Goal: Contribute content: Add original content to the website for others to see

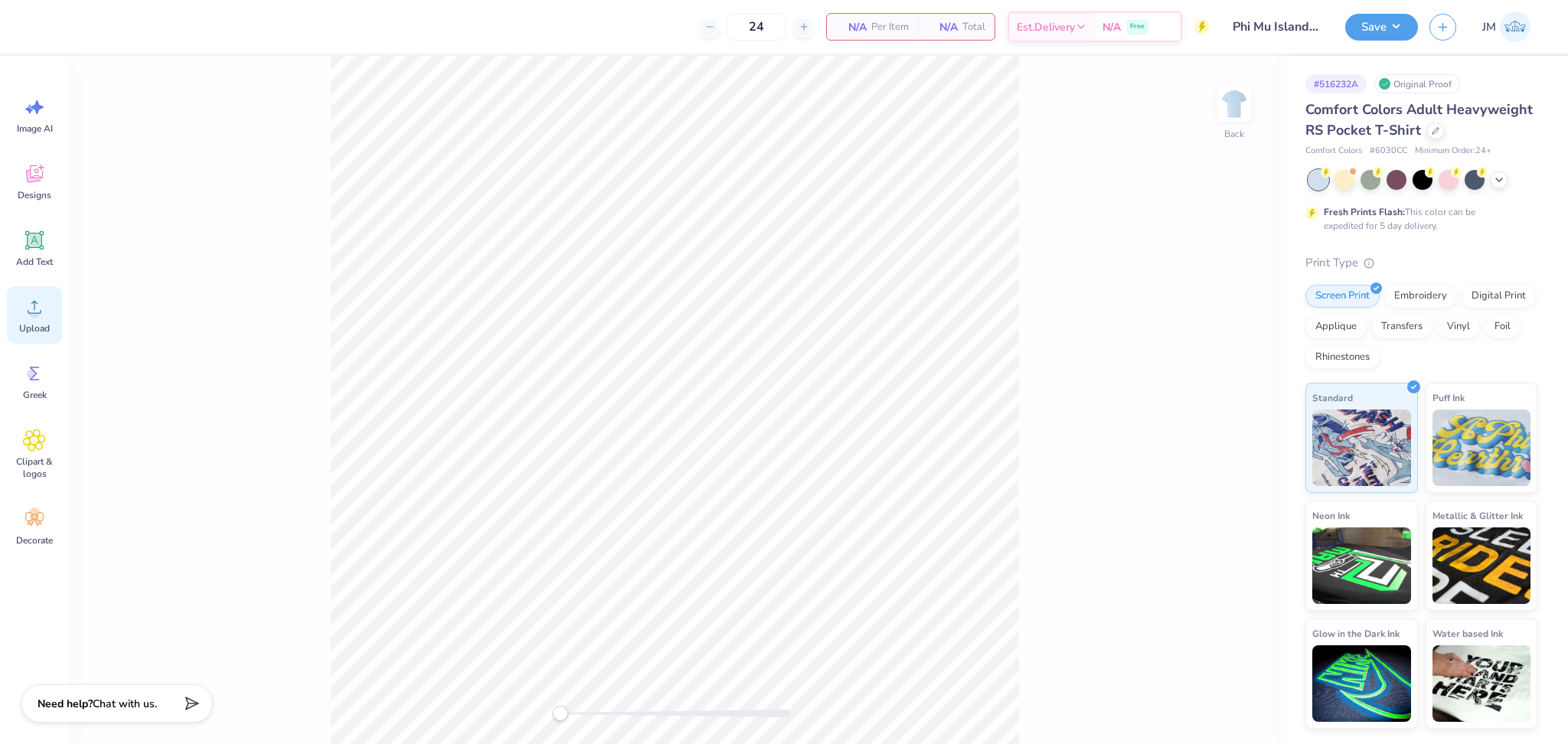
click at [31, 322] on span "Upload" at bounding box center [34, 327] width 31 height 12
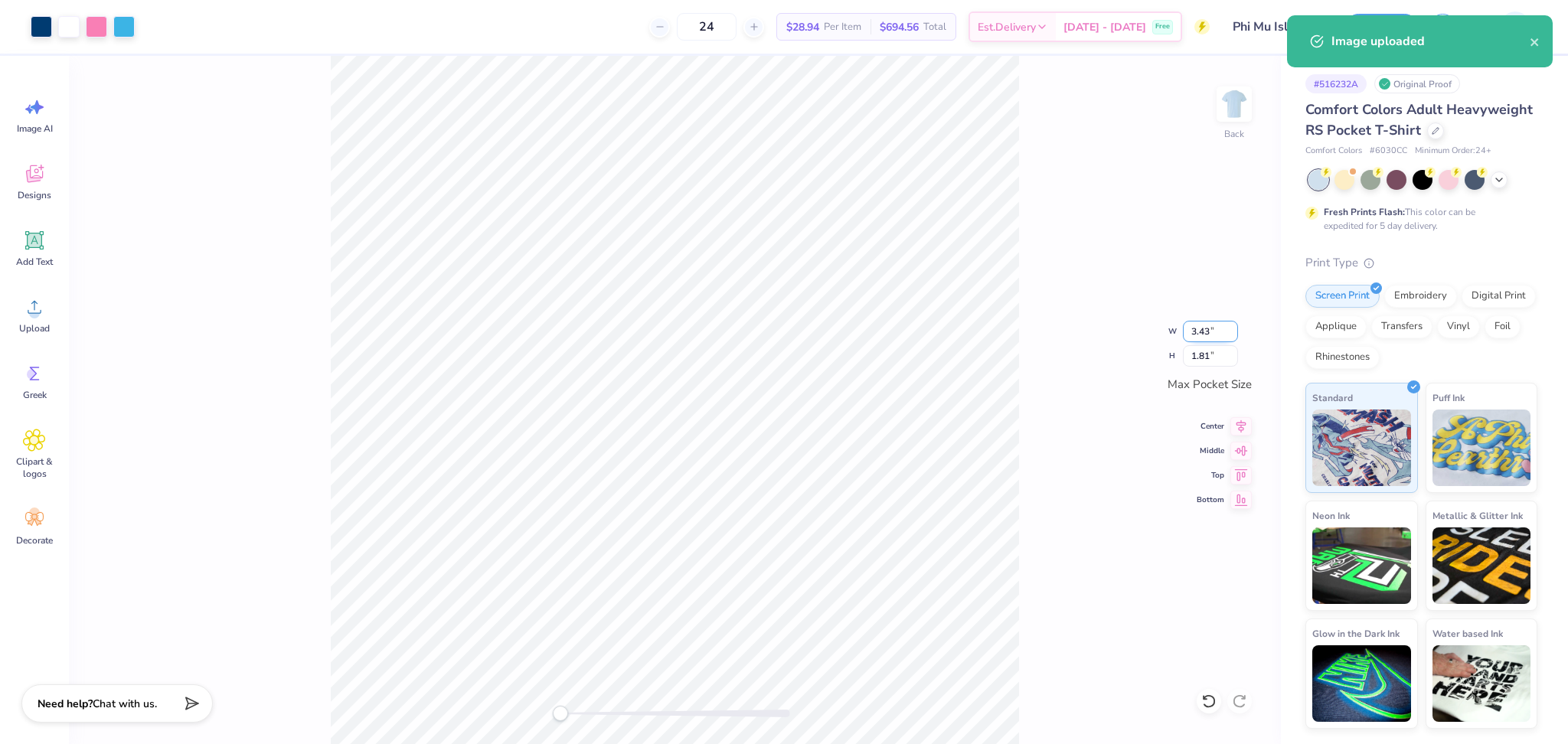
click at [1196, 331] on input "3.43" at bounding box center [1210, 331] width 55 height 22
type input "3.5"
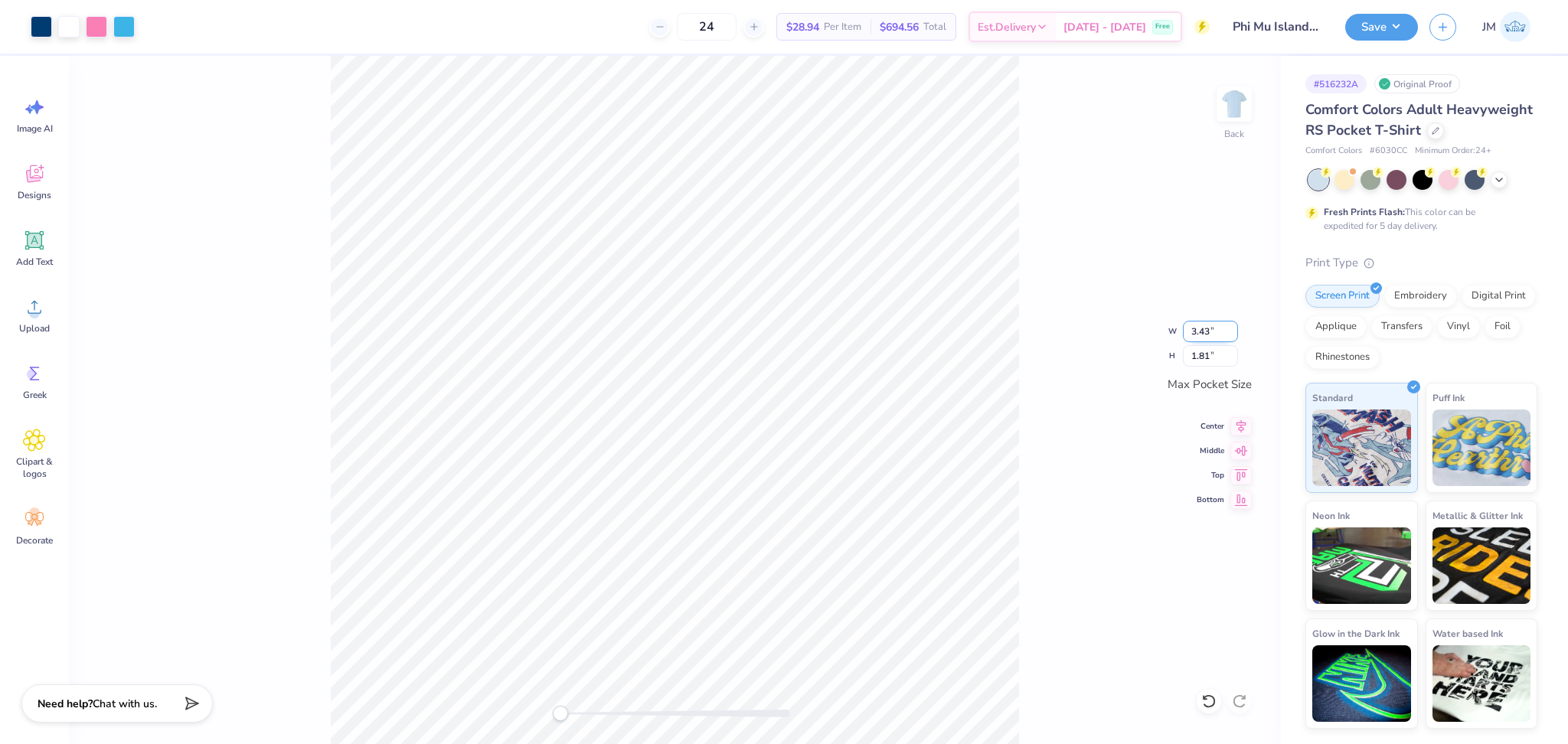
click at [1198, 335] on input "3.43" at bounding box center [1210, 331] width 55 height 22
click at [1197, 335] on input "3.43" at bounding box center [1210, 331] width 55 height 22
type input "3.5"
click at [1076, 389] on div "Back W 3.5 3.5 " H 1.81 1.81 " Max Pocket Size Center Middle Top Bottom" at bounding box center [675, 400] width 1212 height 688
click at [1204, 338] on input "3.43" at bounding box center [1210, 331] width 55 height 22
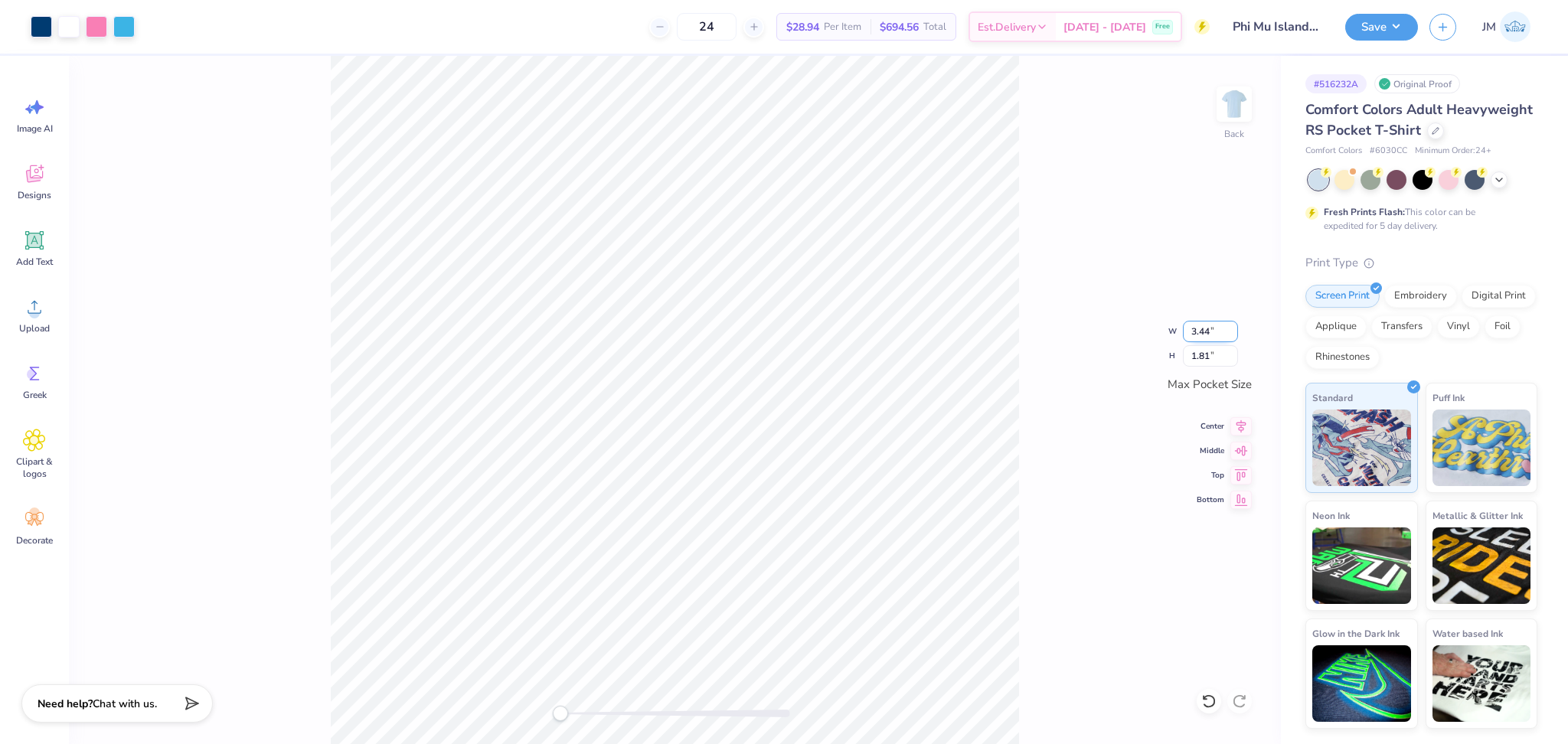
click at [1231, 325] on input "3.44" at bounding box center [1210, 331] width 55 height 22
click at [1231, 325] on input "3.45" at bounding box center [1210, 331] width 55 height 22
click at [1231, 325] on input "3.46" at bounding box center [1210, 331] width 55 height 22
click at [1231, 325] on input "3.47" at bounding box center [1210, 331] width 55 height 22
click at [1231, 325] on input "3.48" at bounding box center [1210, 331] width 55 height 22
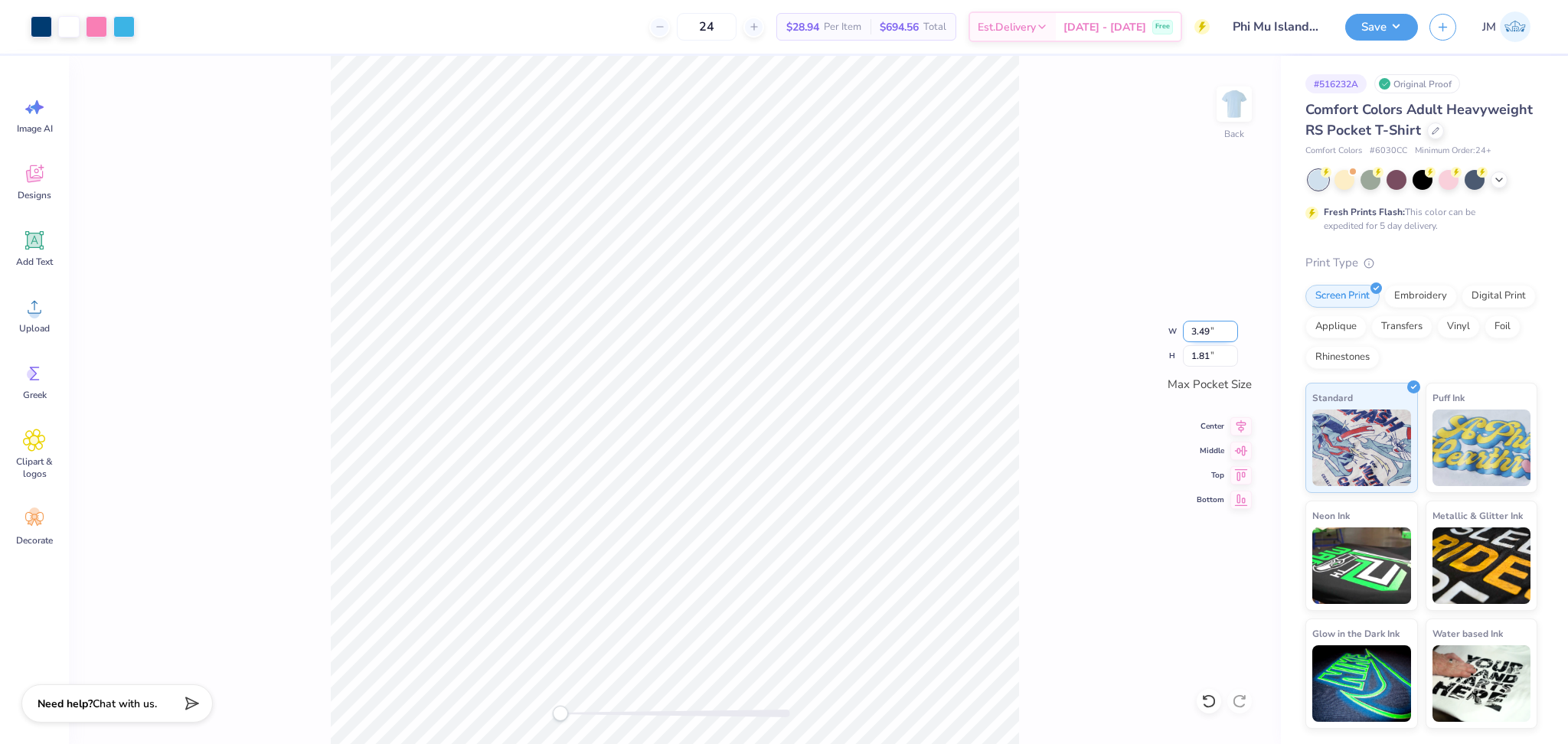
click at [1231, 325] on input "3.49" at bounding box center [1210, 331] width 55 height 22
type input "3.5"
click at [1231, 325] on input "3.5" at bounding box center [1210, 331] width 55 height 22
click at [1232, 326] on input "3.44" at bounding box center [1210, 331] width 55 height 22
click at [1232, 326] on input "3.45" at bounding box center [1210, 331] width 55 height 22
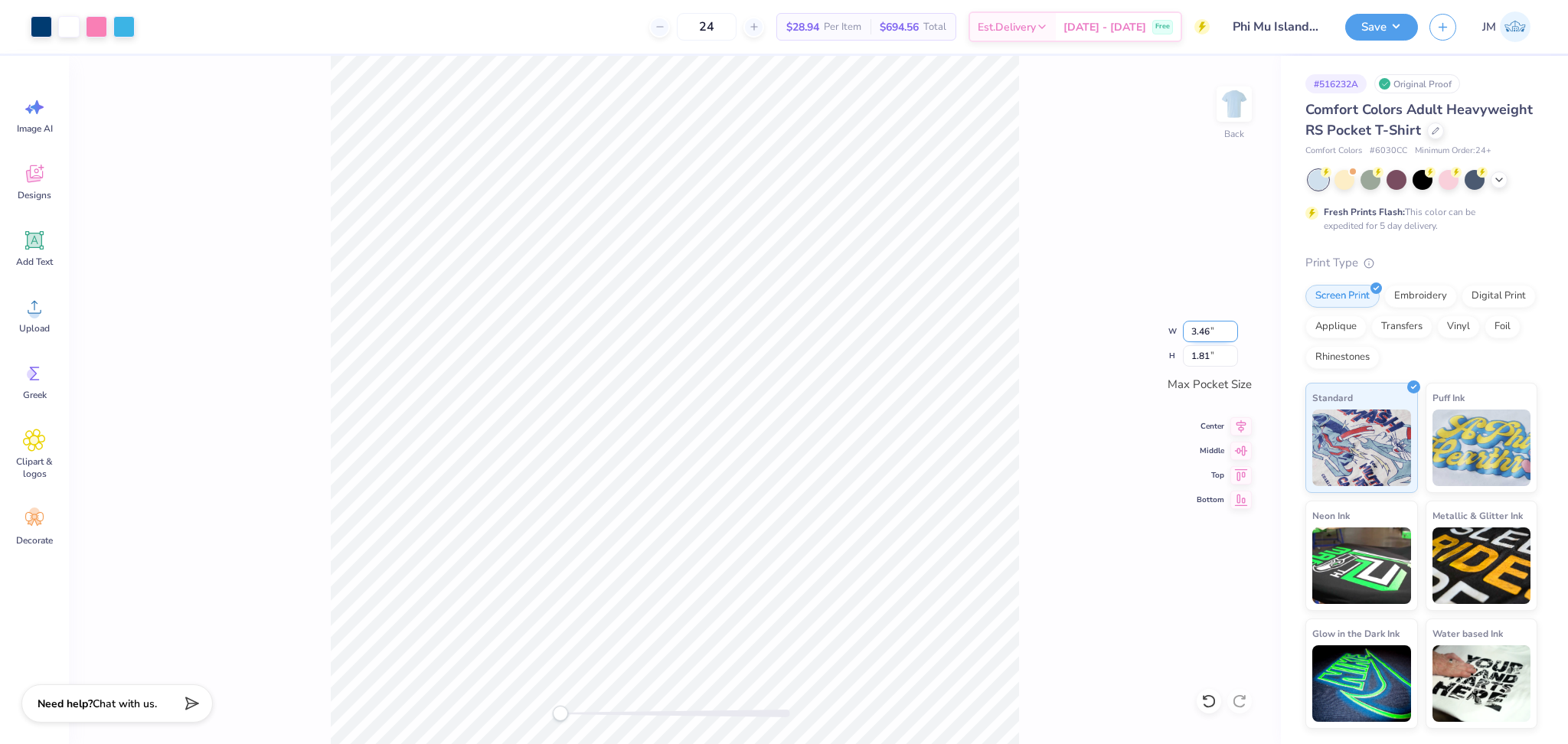
click at [1232, 326] on input "3.46" at bounding box center [1210, 331] width 55 height 22
click at [1232, 326] on input "3.47" at bounding box center [1210, 331] width 55 height 22
click at [1232, 326] on input "3.48" at bounding box center [1210, 331] width 55 height 22
click at [1232, 326] on input "3.49" at bounding box center [1210, 331] width 55 height 22
type input "3.5"
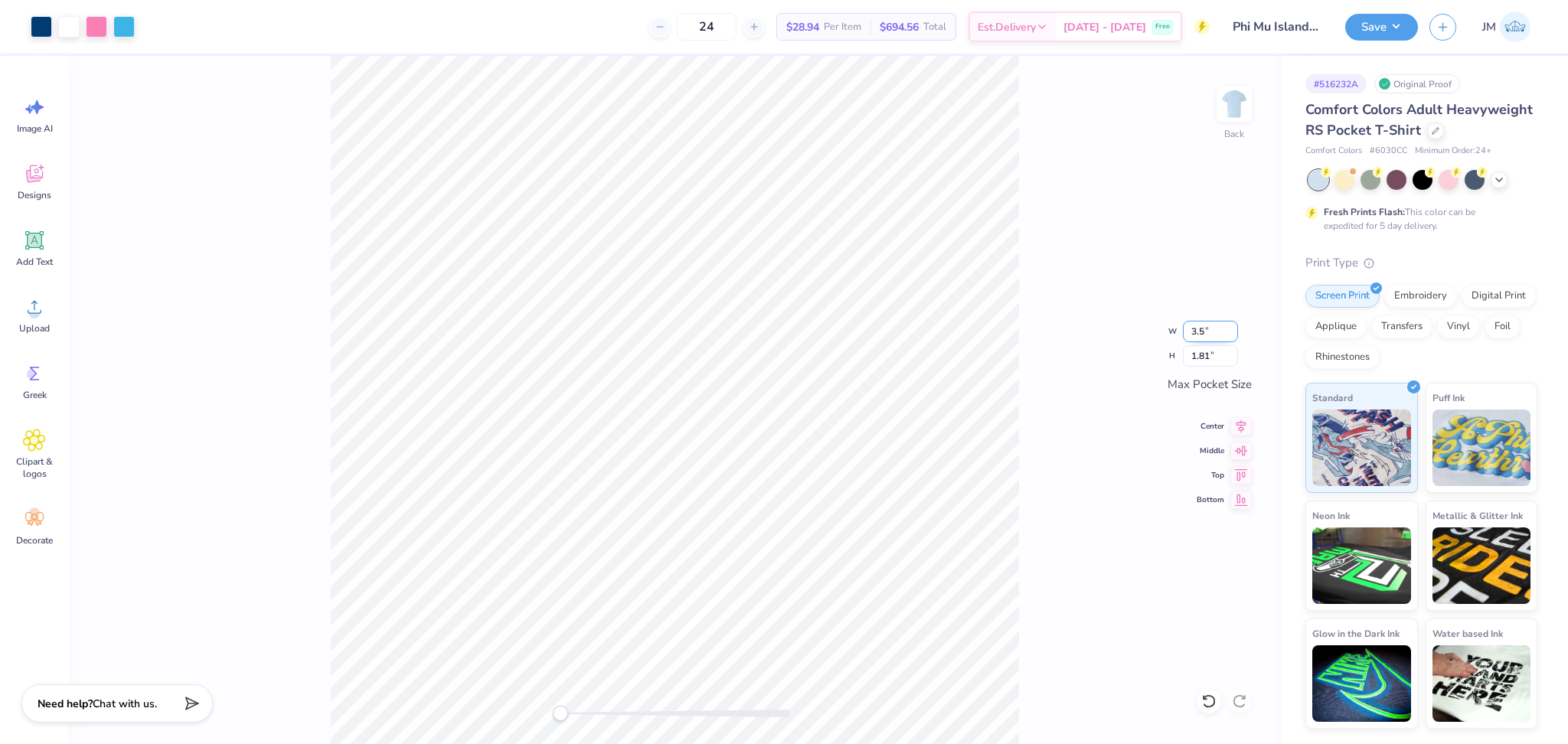
click at [1232, 326] on input "3.5" at bounding box center [1210, 331] width 55 height 22
click at [1057, 359] on div "Back W 3.5 3.5 " H 1.81 1.81 " Max Pocket Size Center Middle Top Bottom" at bounding box center [675, 400] width 1212 height 688
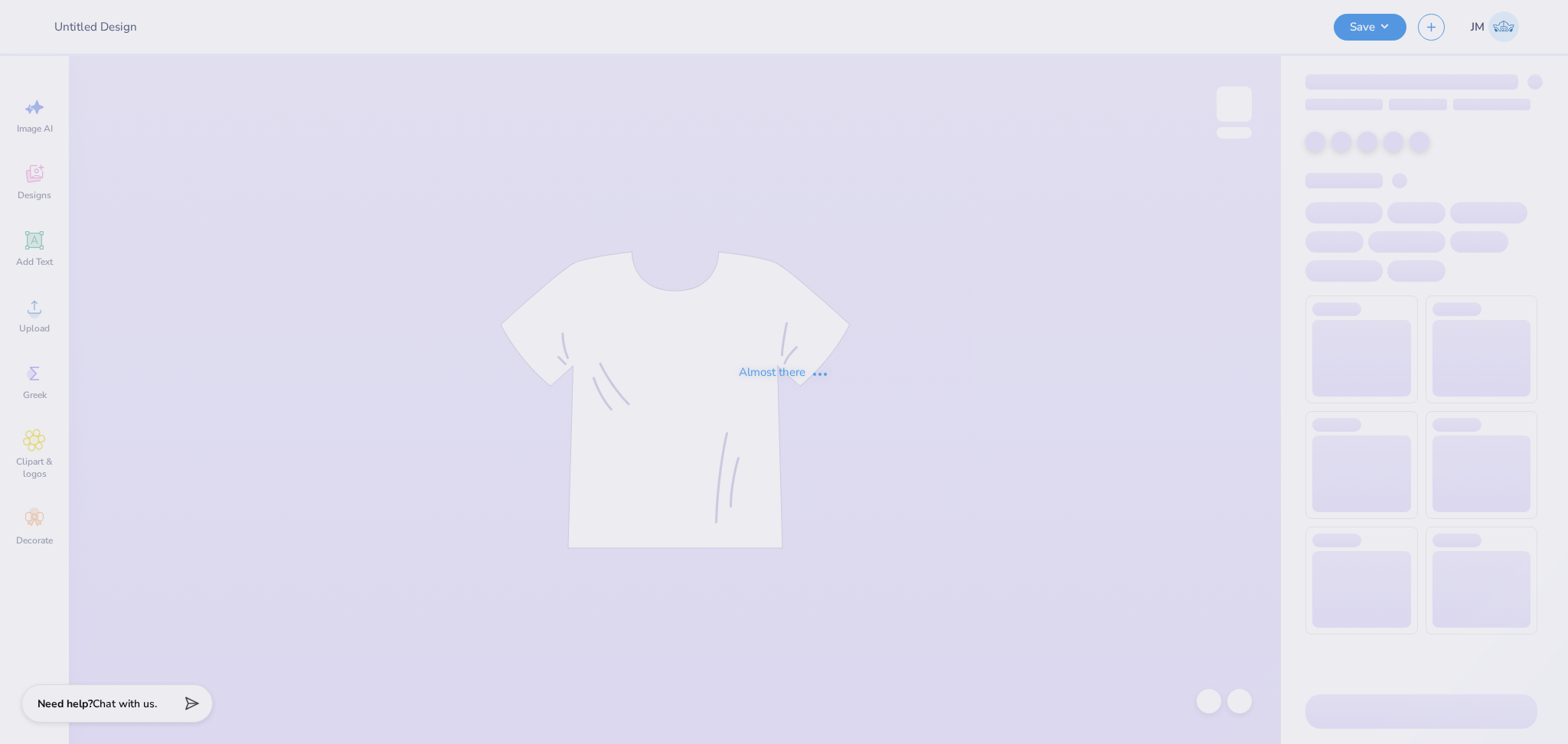
type input "Phi Mu Islanders Social 3"
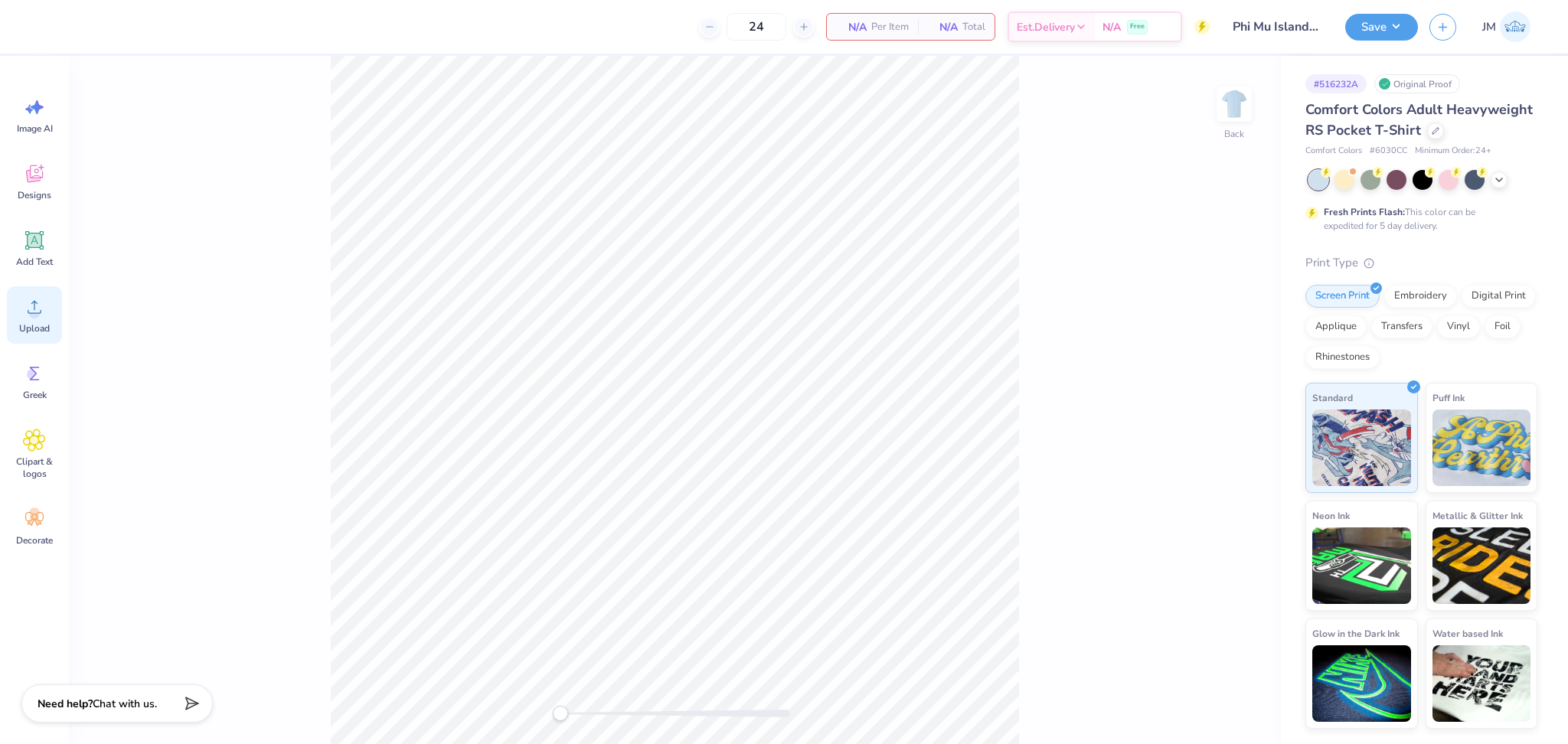
click at [46, 308] on div "Upload" at bounding box center [34, 314] width 55 height 57
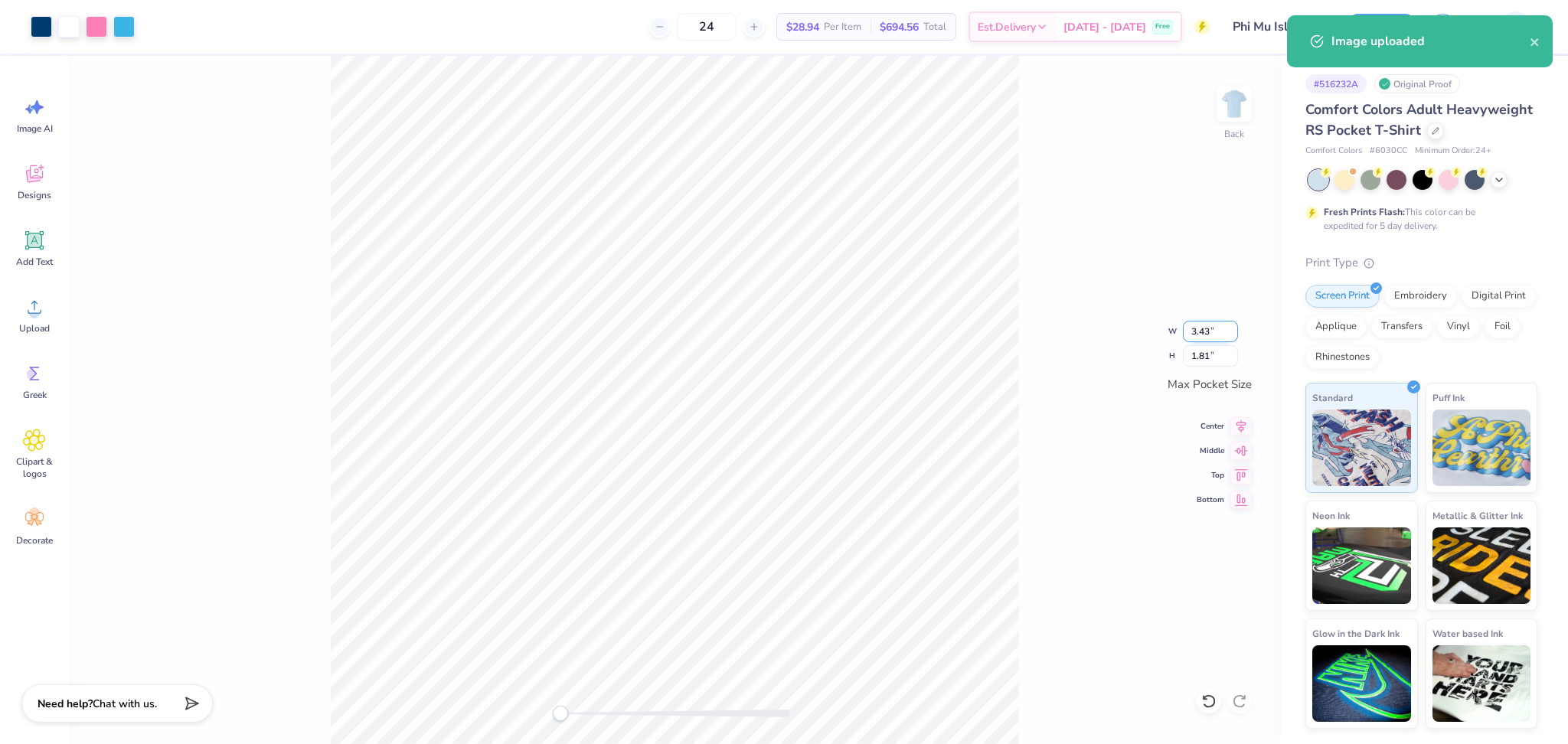
click at [1199, 330] on input "3.43" at bounding box center [1210, 331] width 55 height 22
click at [1198, 330] on input "3.43" at bounding box center [1210, 331] width 55 height 22
type input "3.5"
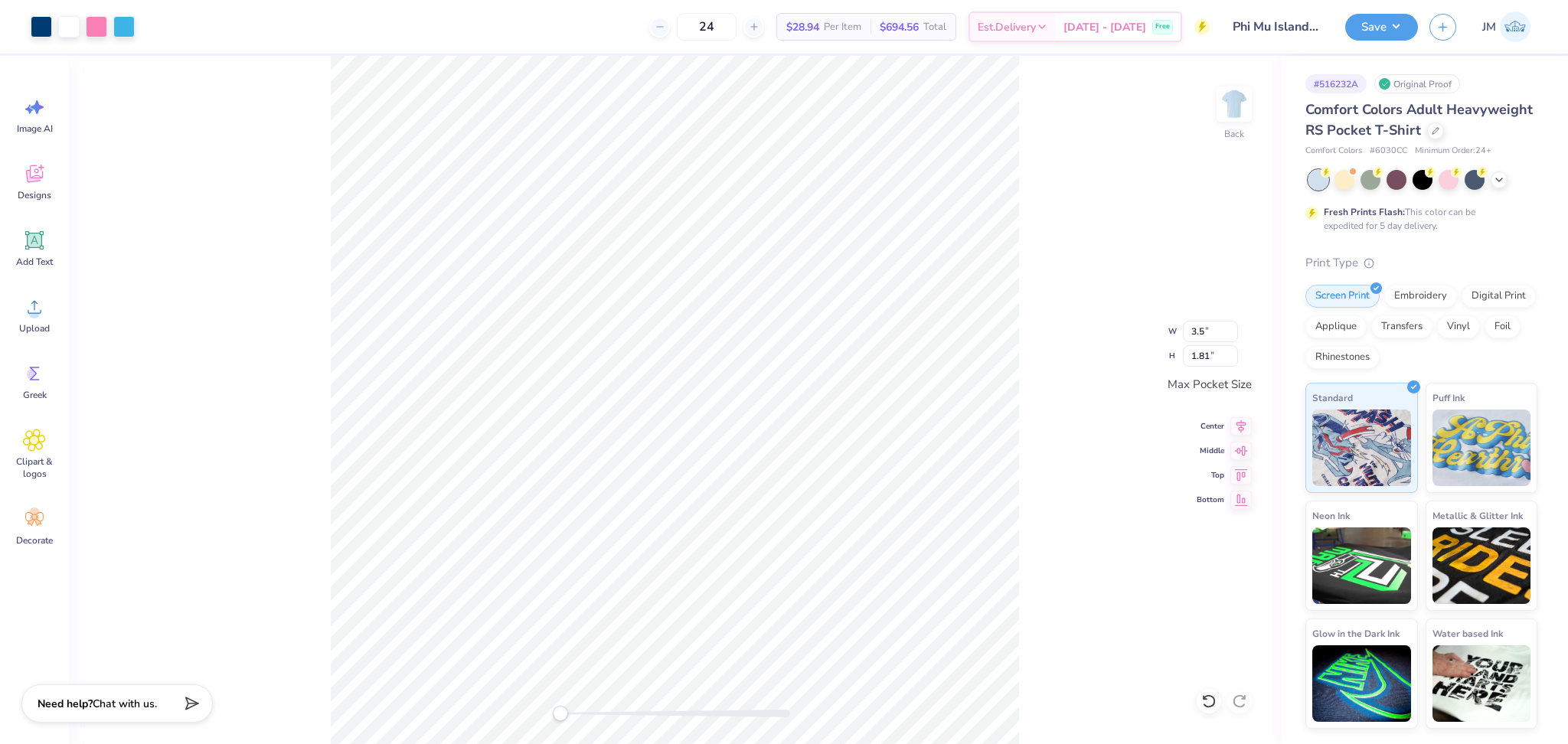
click at [1097, 429] on div "Back W 3.5 3.5 " H 1.81 1.81 " Max Pocket Size Center Middle Top Bottom" at bounding box center [675, 400] width 1212 height 688
click at [571, 163] on div "Back" at bounding box center [675, 400] width 1212 height 688
click at [1243, 79] on div "Back W 3.43 3.43 " H 1.81 1.81 " Max Pocket Size Center Middle Top Bottom" at bounding box center [675, 400] width 1212 height 688
click at [1233, 422] on icon at bounding box center [1241, 424] width 22 height 19
click at [1241, 455] on icon at bounding box center [1241, 448] width 22 height 19
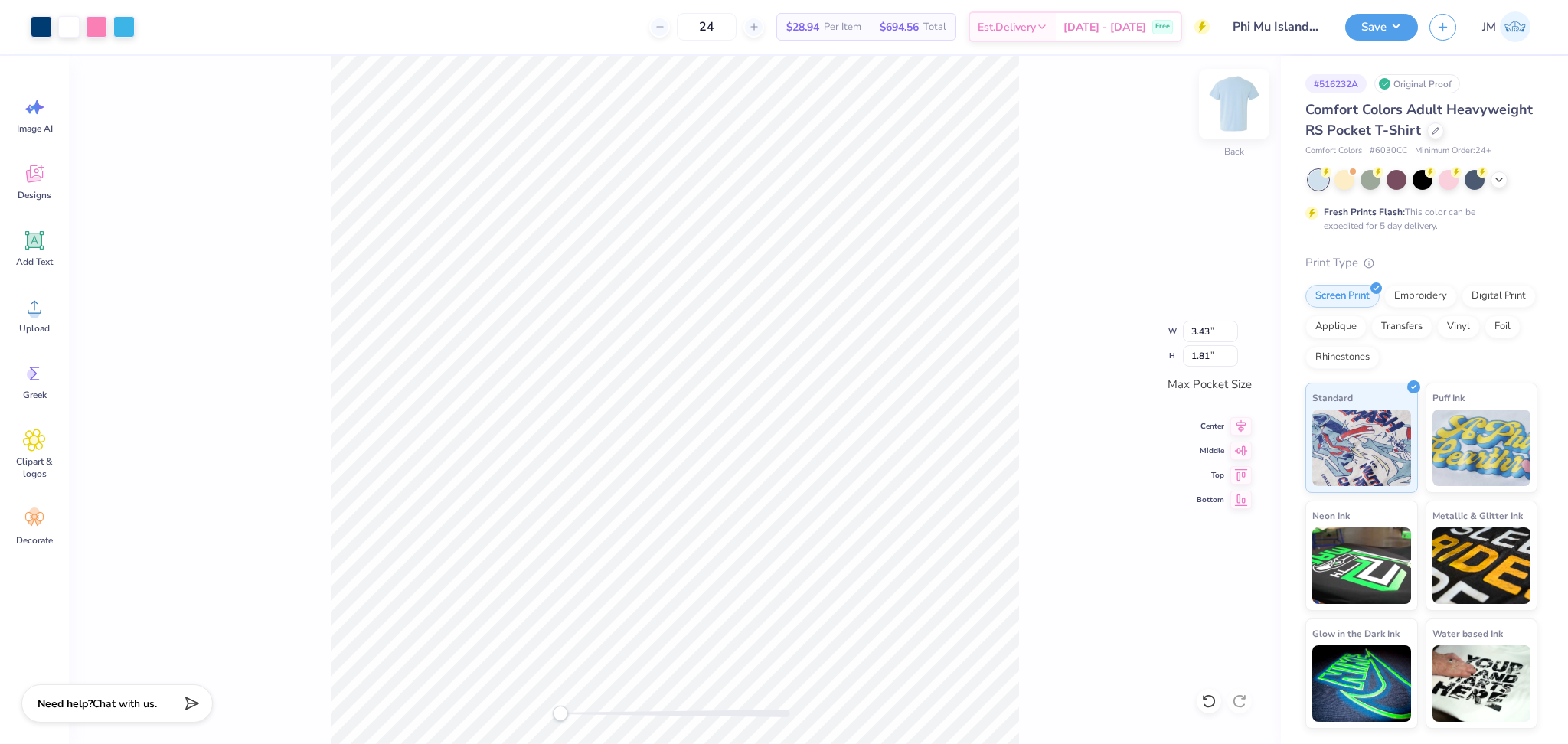
click at [1243, 123] on img at bounding box center [1234, 103] width 61 height 61
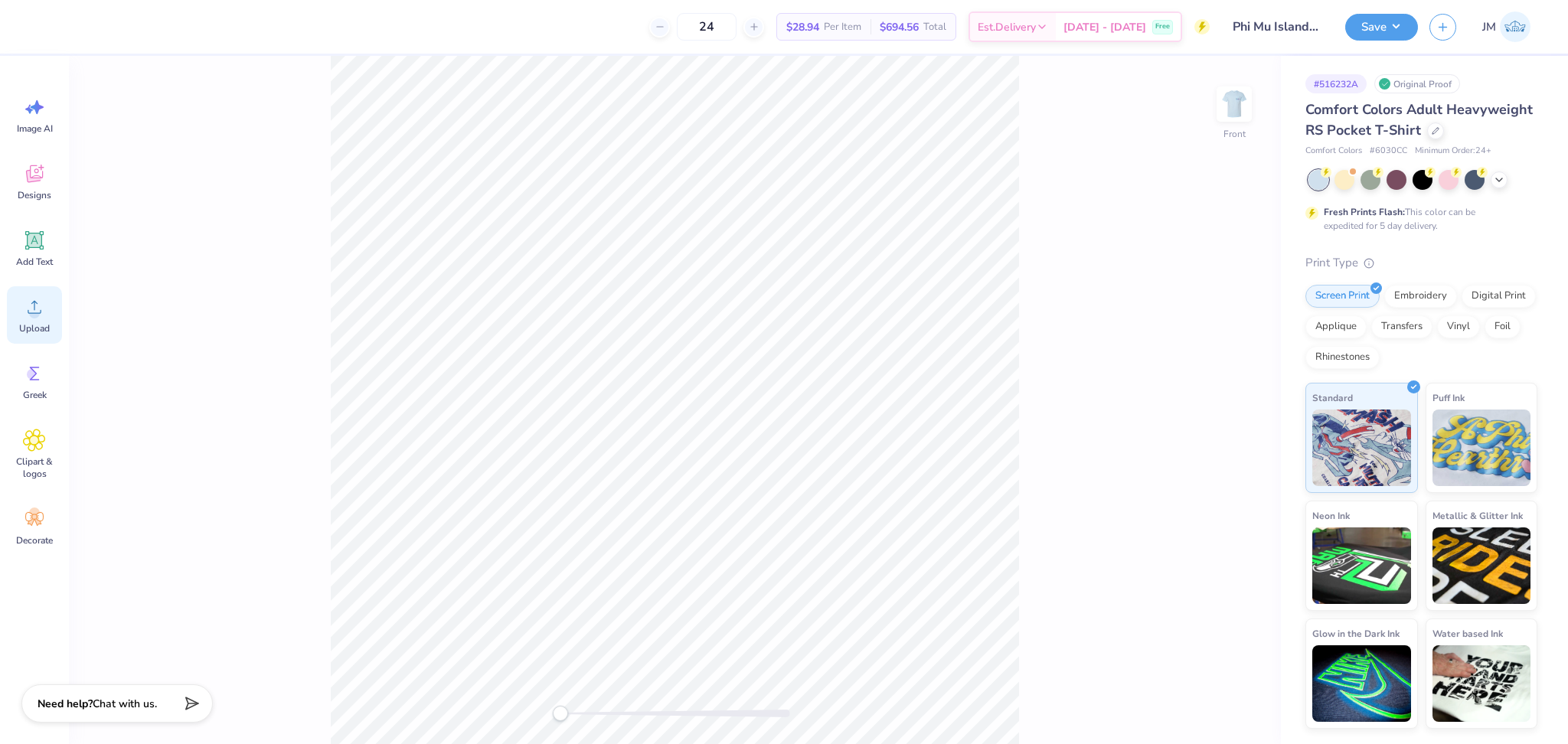
click at [35, 312] on icon at bounding box center [34, 308] width 14 height 13
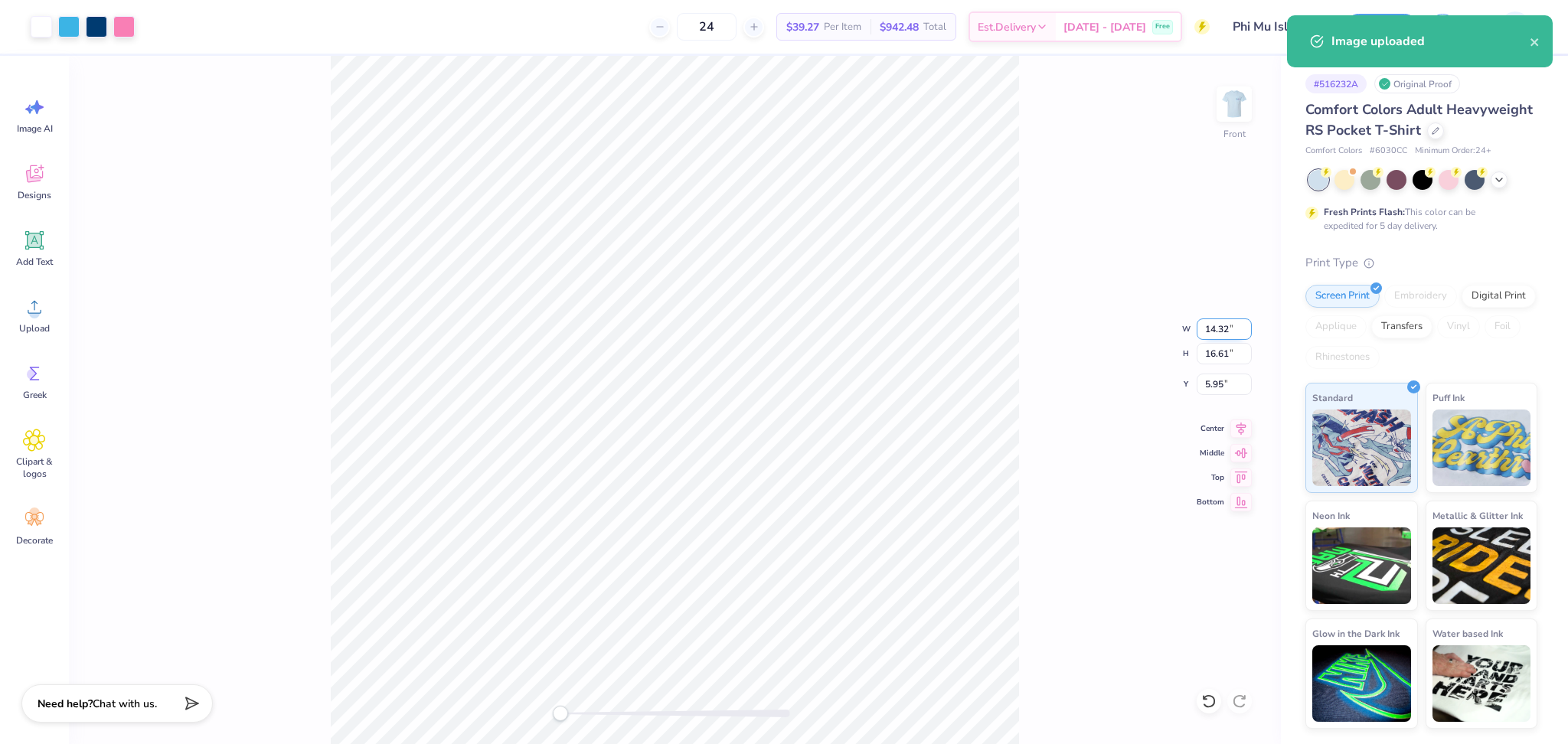
click at [1208, 322] on input "14.32" at bounding box center [1224, 328] width 55 height 22
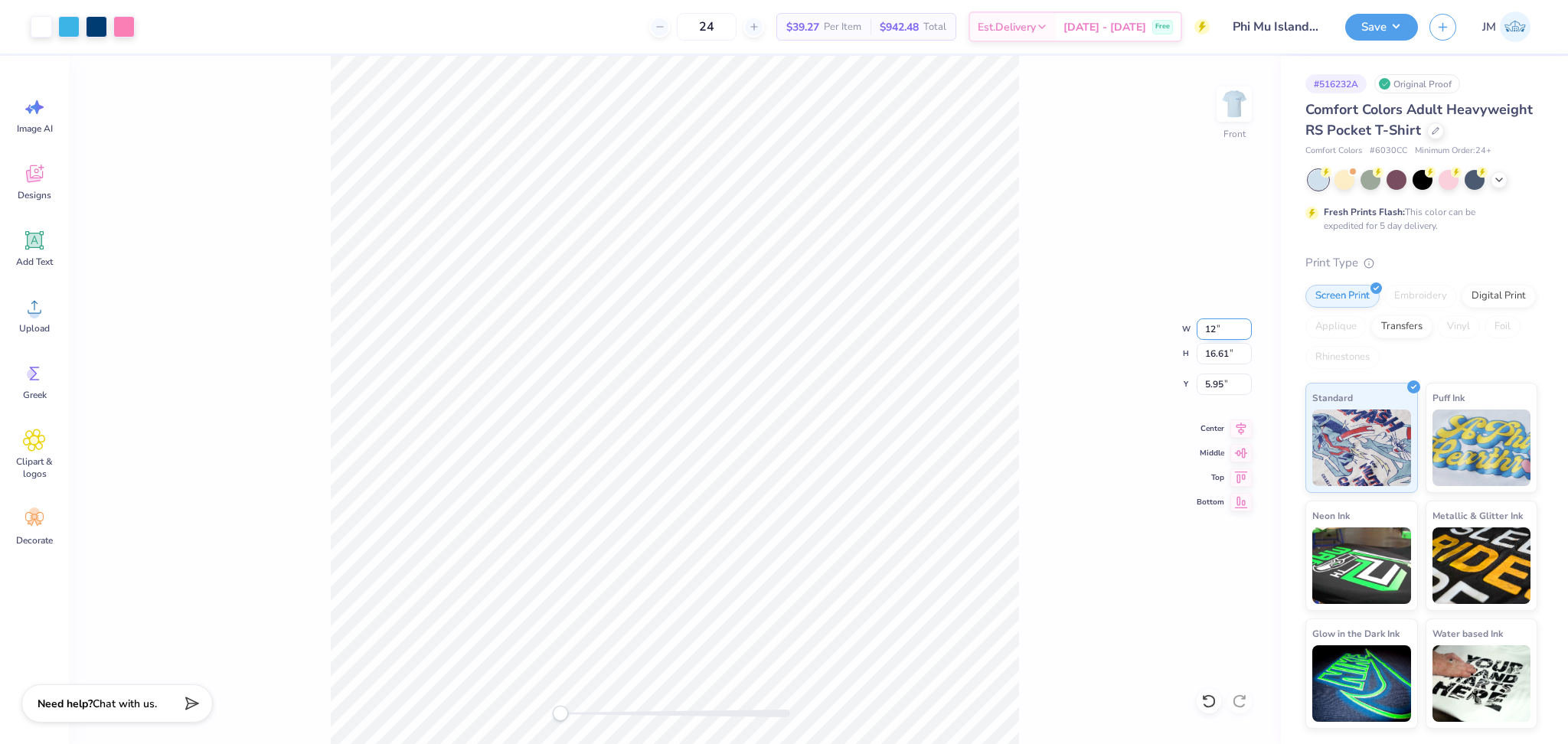
type input "12"
click at [1216, 359] on input "16.61" at bounding box center [1224, 354] width 55 height 22
type input "3"
click at [1200, 323] on input "12" at bounding box center [1224, 328] width 55 height 22
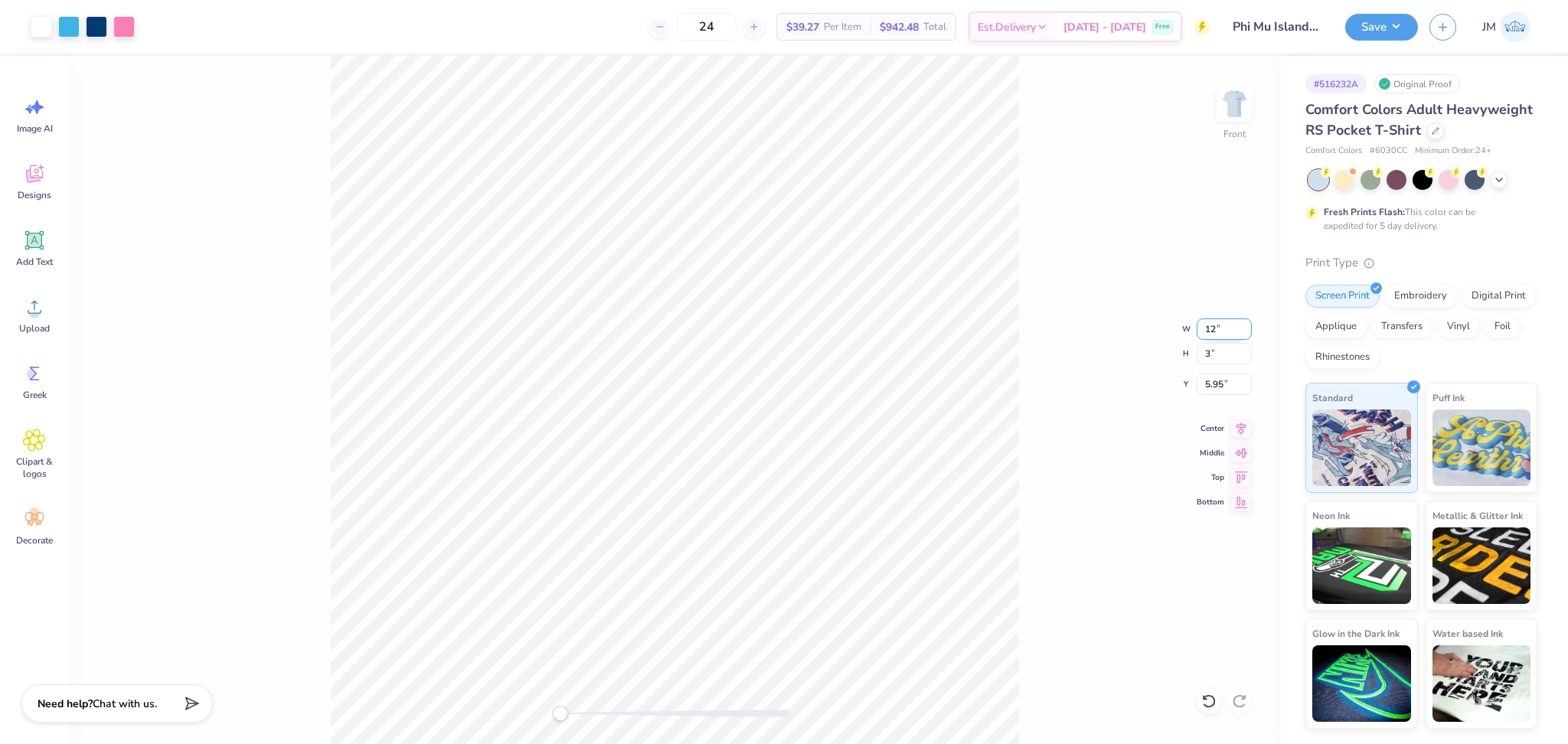
click at [1208, 327] on input "12" at bounding box center [1224, 328] width 55 height 22
type input "12"
click at [1226, 385] on input "5.95" at bounding box center [1224, 384] width 55 height 22
click at [1223, 385] on input "5.95" at bounding box center [1224, 384] width 55 height 22
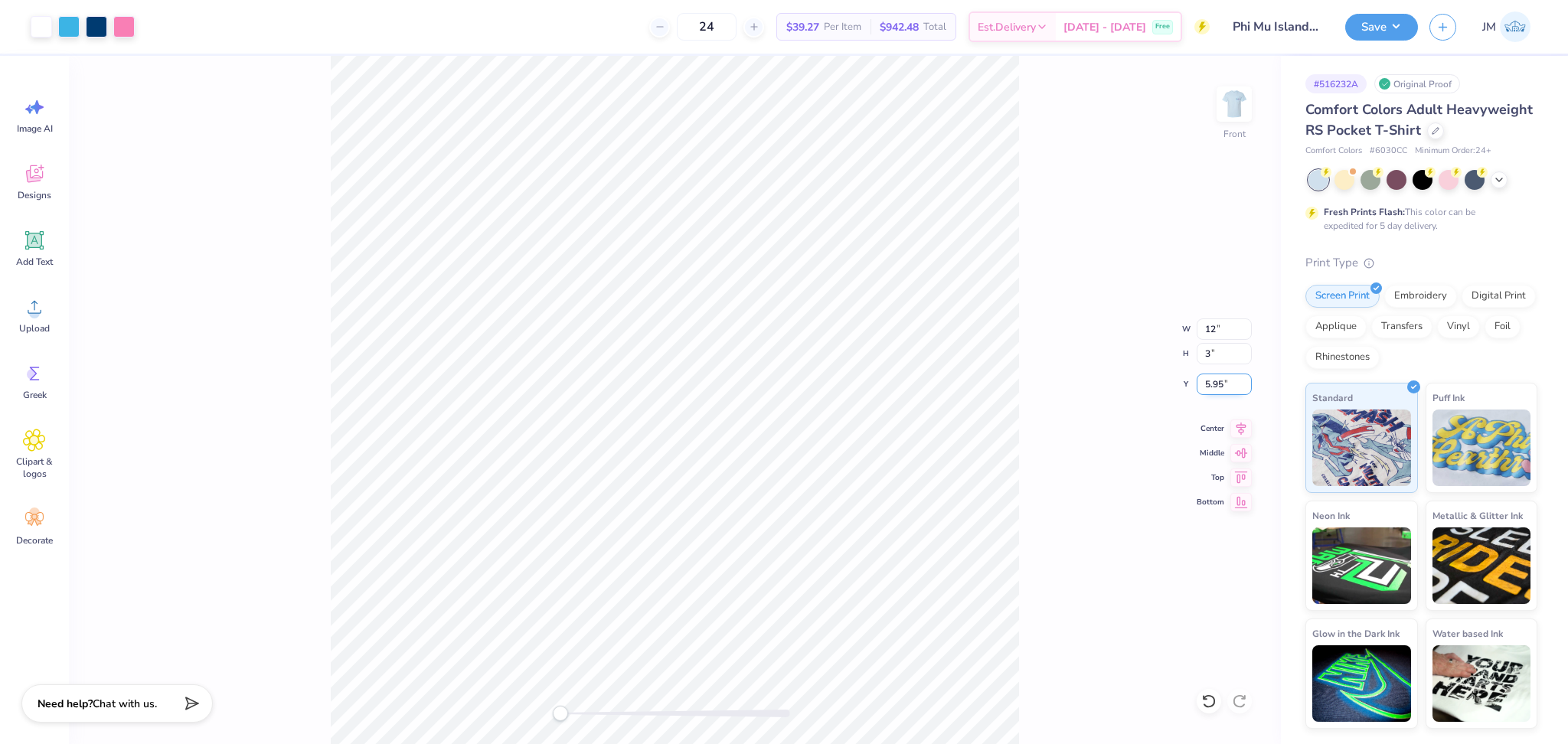
click at [1223, 385] on input "5.95" at bounding box center [1224, 384] width 55 height 22
click at [1205, 378] on input "5.953" at bounding box center [1224, 384] width 55 height 22
type input "3"
click at [1232, 351] on input "3" at bounding box center [1224, 354] width 55 height 22
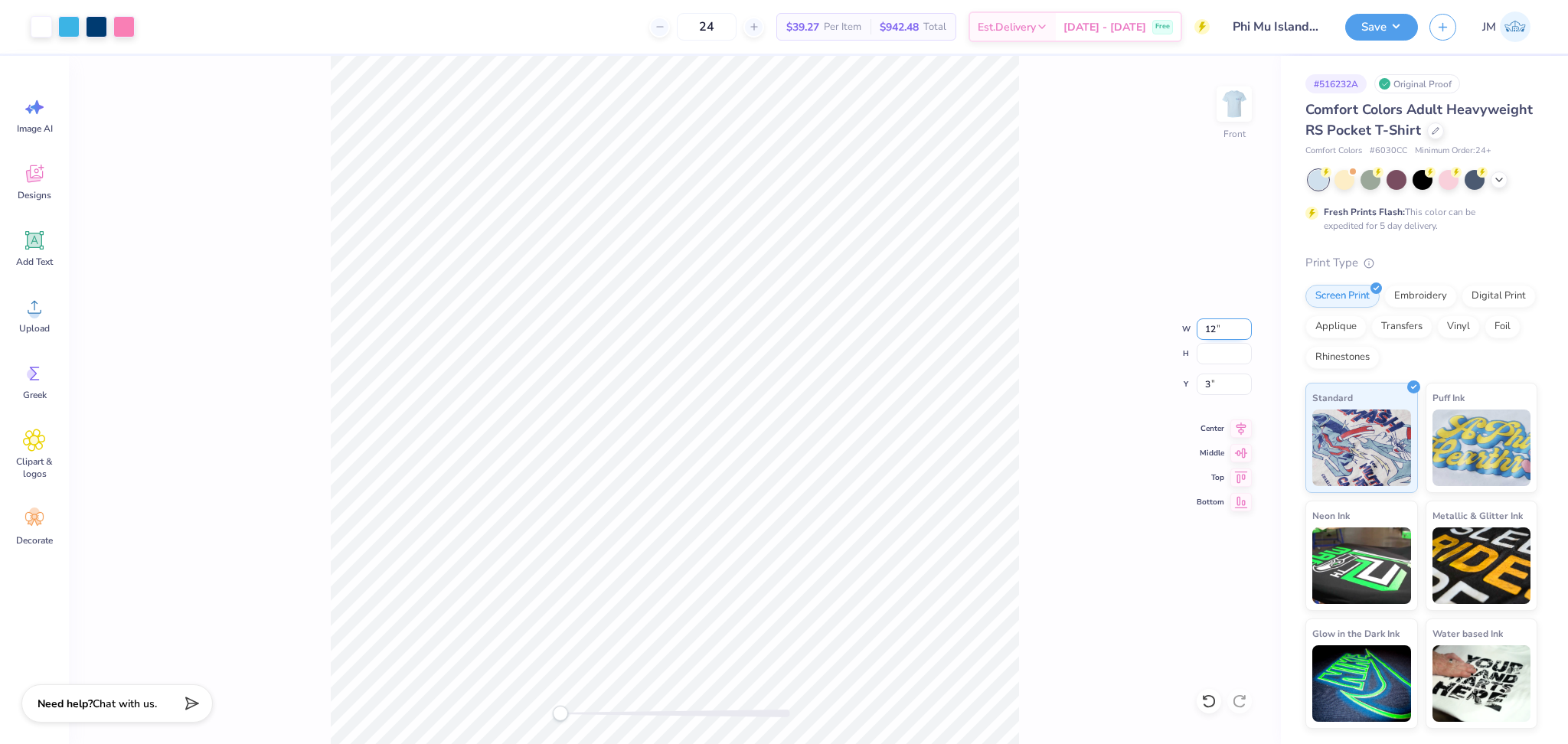
drag, startPoint x: 1220, startPoint y: 330, endPoint x: 1149, endPoint y: 326, distance: 71.1
click at [1149, 326] on div "Front W 12 12 " H Y 3 3 " Center Middle Top Bottom" at bounding box center [675, 400] width 1212 height 688
click at [717, 308] on div "Front" at bounding box center [675, 400] width 1212 height 688
click at [1203, 706] on icon at bounding box center [1209, 701] width 15 height 15
click at [1203, 703] on icon at bounding box center [1209, 701] width 15 height 15
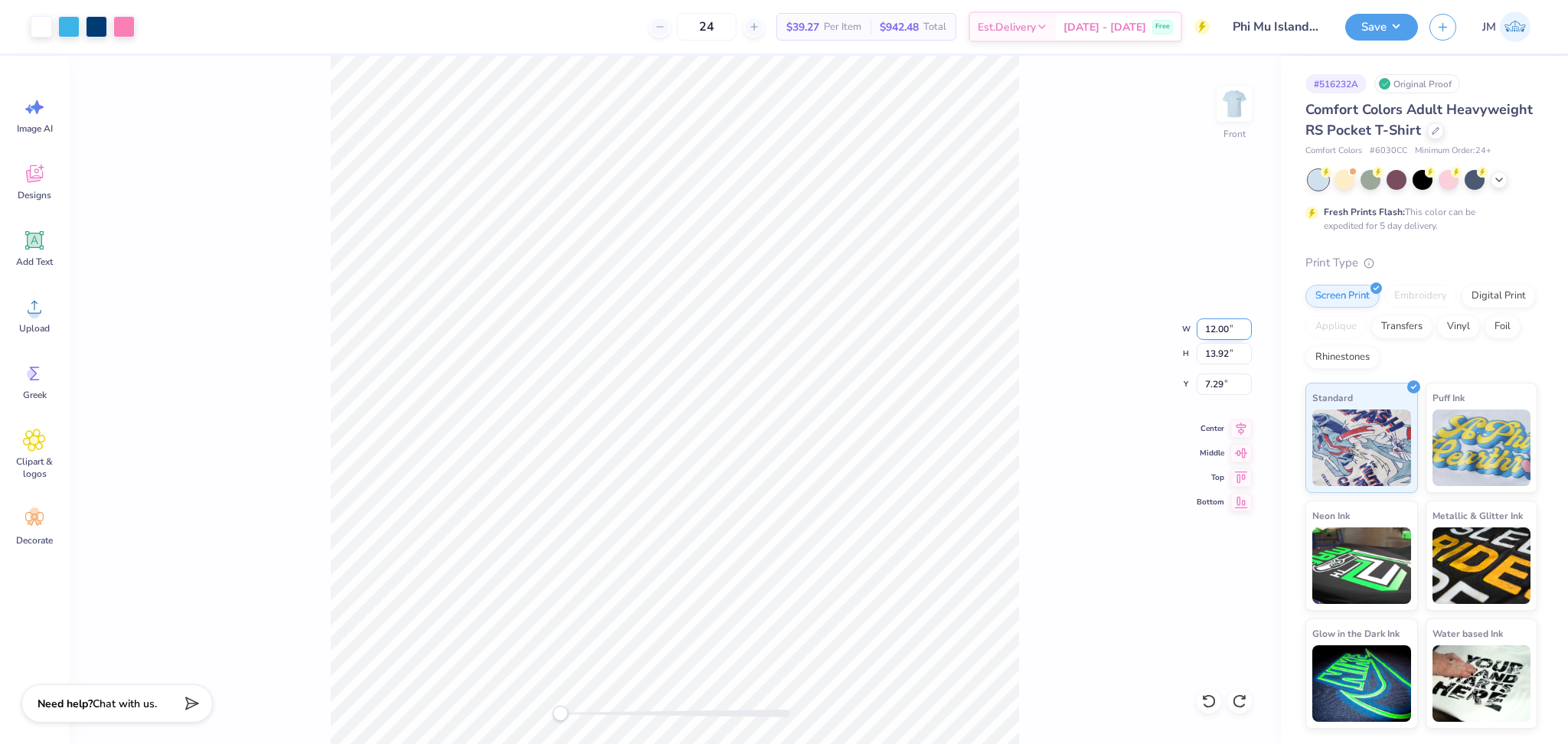
click at [1210, 328] on input "12.00" at bounding box center [1224, 328] width 55 height 22
type input "12"
click at [1085, 443] on div "Front W 12 12 " H 13.92 13.92 " Y 7.29 7.29 " Center Middle Top Bottom" at bounding box center [675, 400] width 1212 height 688
click at [1212, 387] on input "7.29" at bounding box center [1224, 384] width 55 height 22
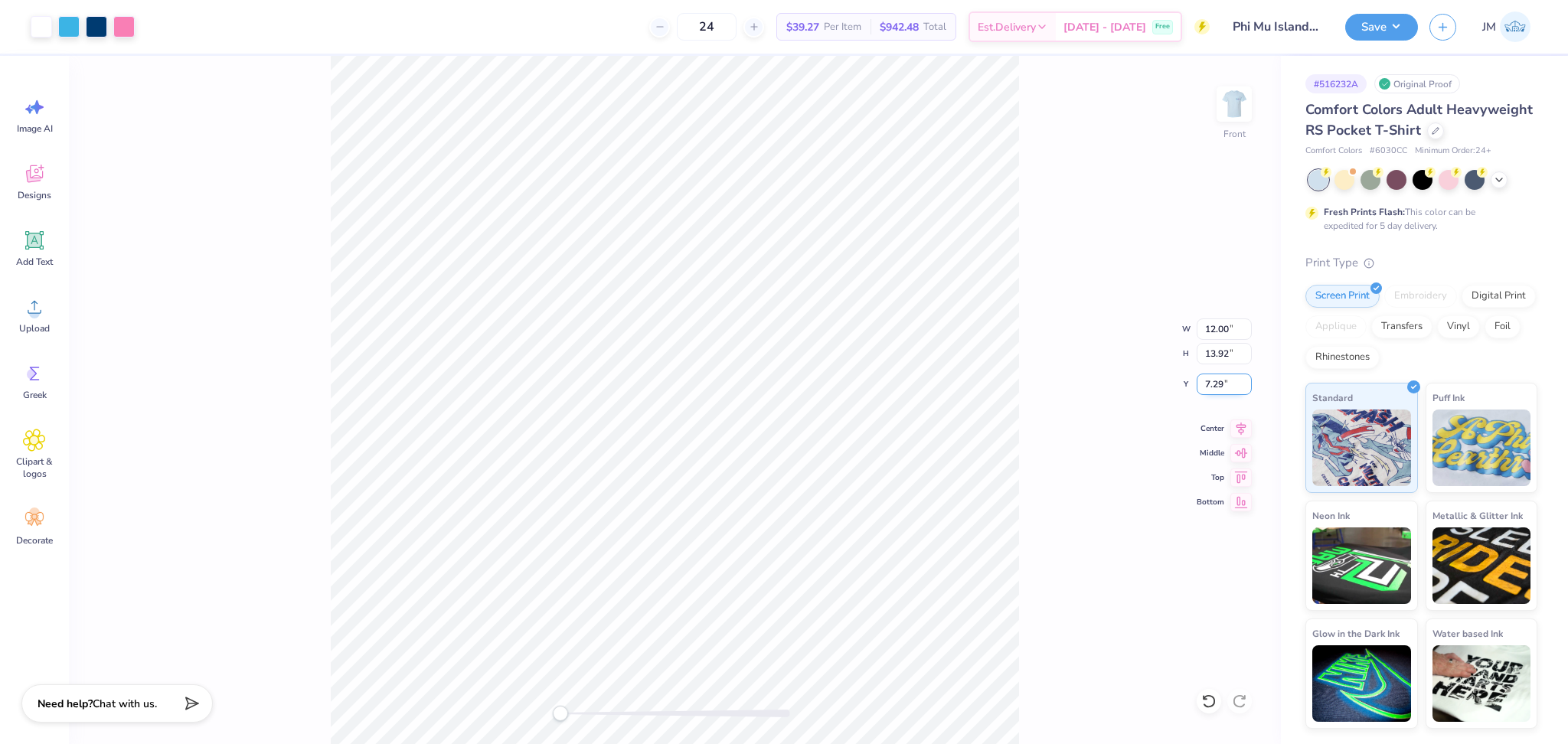
click at [1212, 387] on input "7.29" at bounding box center [1224, 384] width 55 height 22
type input "3"
click at [1236, 422] on icon at bounding box center [1241, 427] width 22 height 19
click at [1238, 426] on icon at bounding box center [1241, 427] width 22 height 19
click at [1238, 426] on icon at bounding box center [1241, 427] width 10 height 13
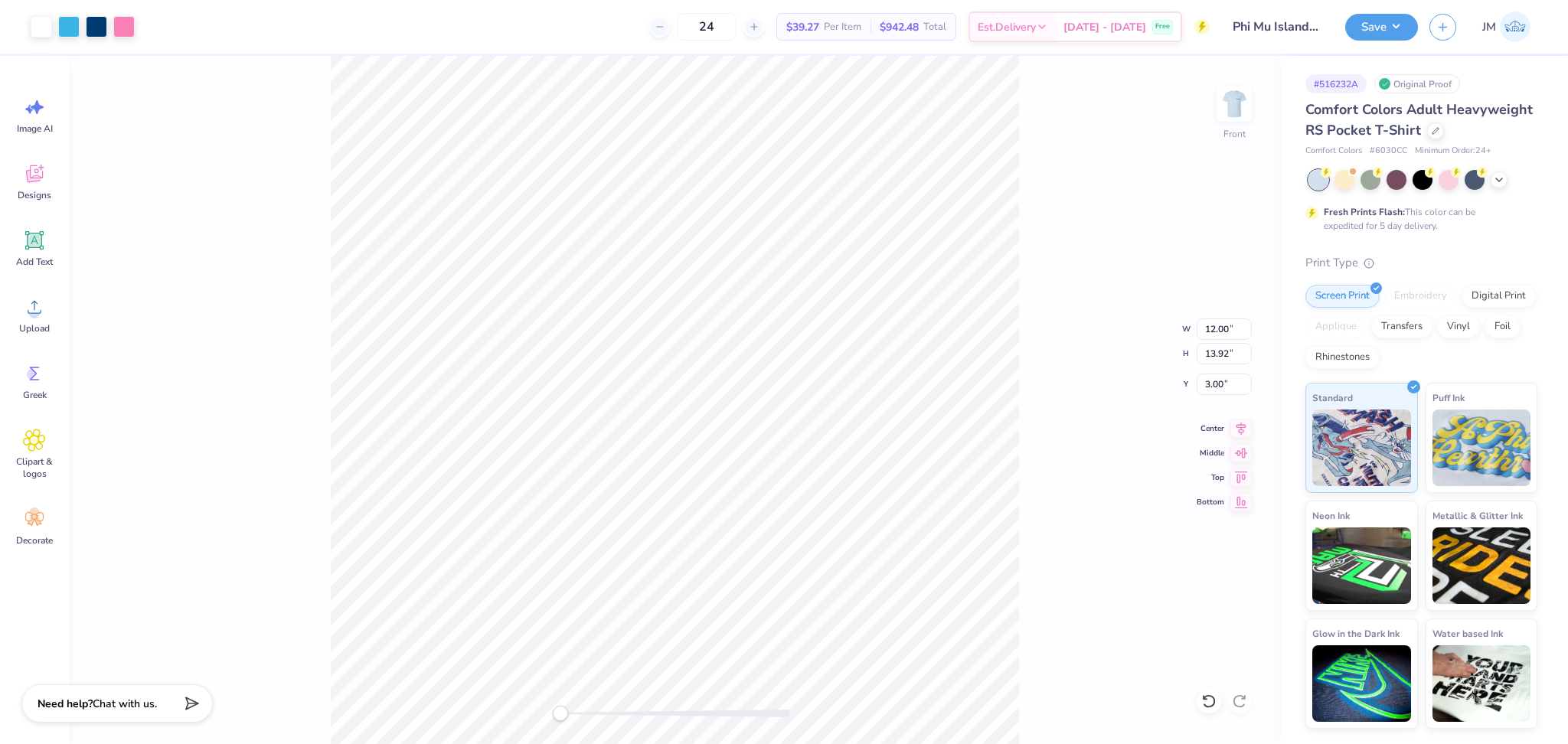
click at [1054, 436] on div "Front W 12.00 12.00 " H 13.92 13.92 " Y 3.00 3.00 " Center Middle Top Bottom" at bounding box center [675, 400] width 1212 height 688
drag, startPoint x: 1358, startPoint y: 36, endPoint x: 1370, endPoint y: 36, distance: 12.0
click at [1362, 36] on button "Save" at bounding box center [1382, 24] width 73 height 27
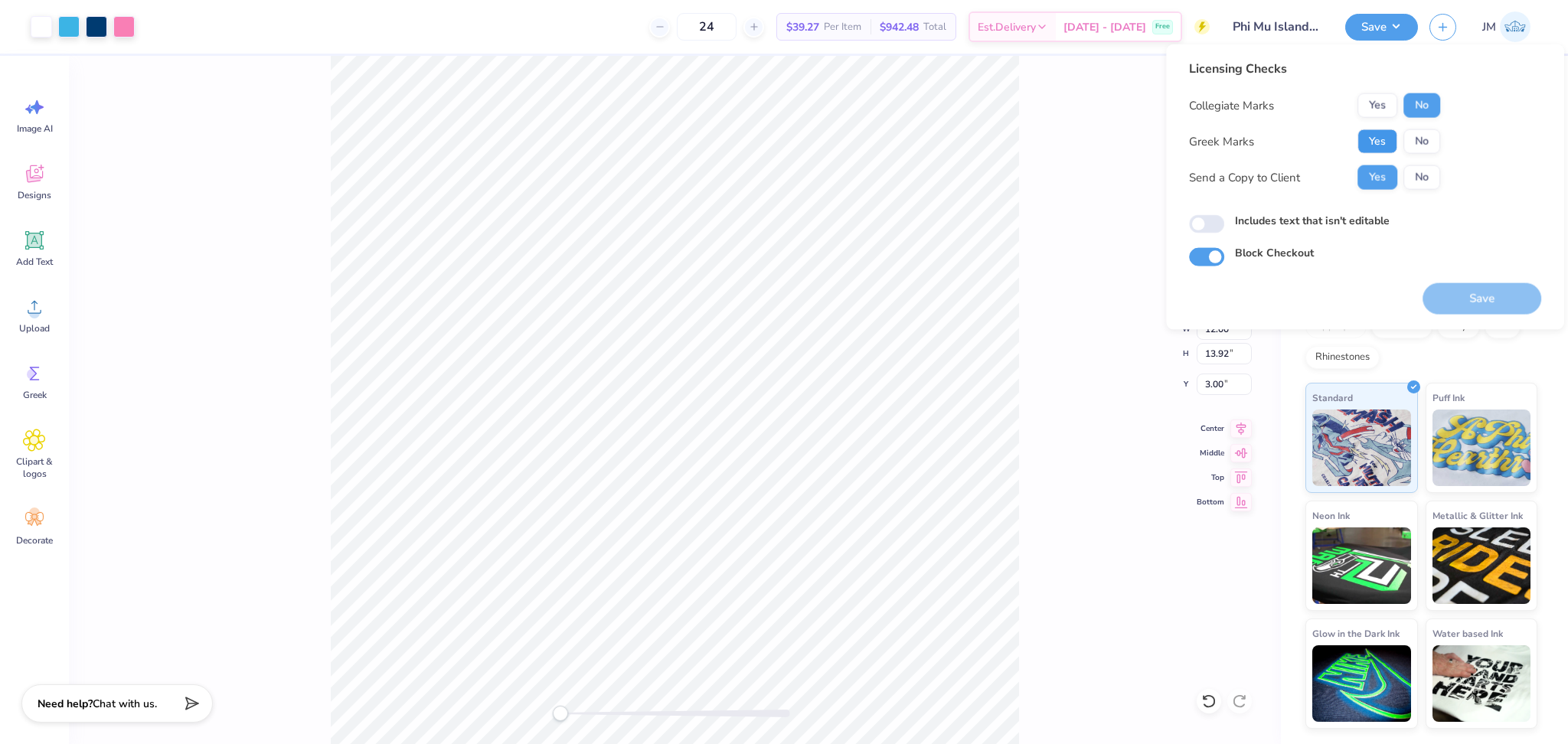
click at [1379, 139] on button "Yes" at bounding box center [1378, 142] width 39 height 24
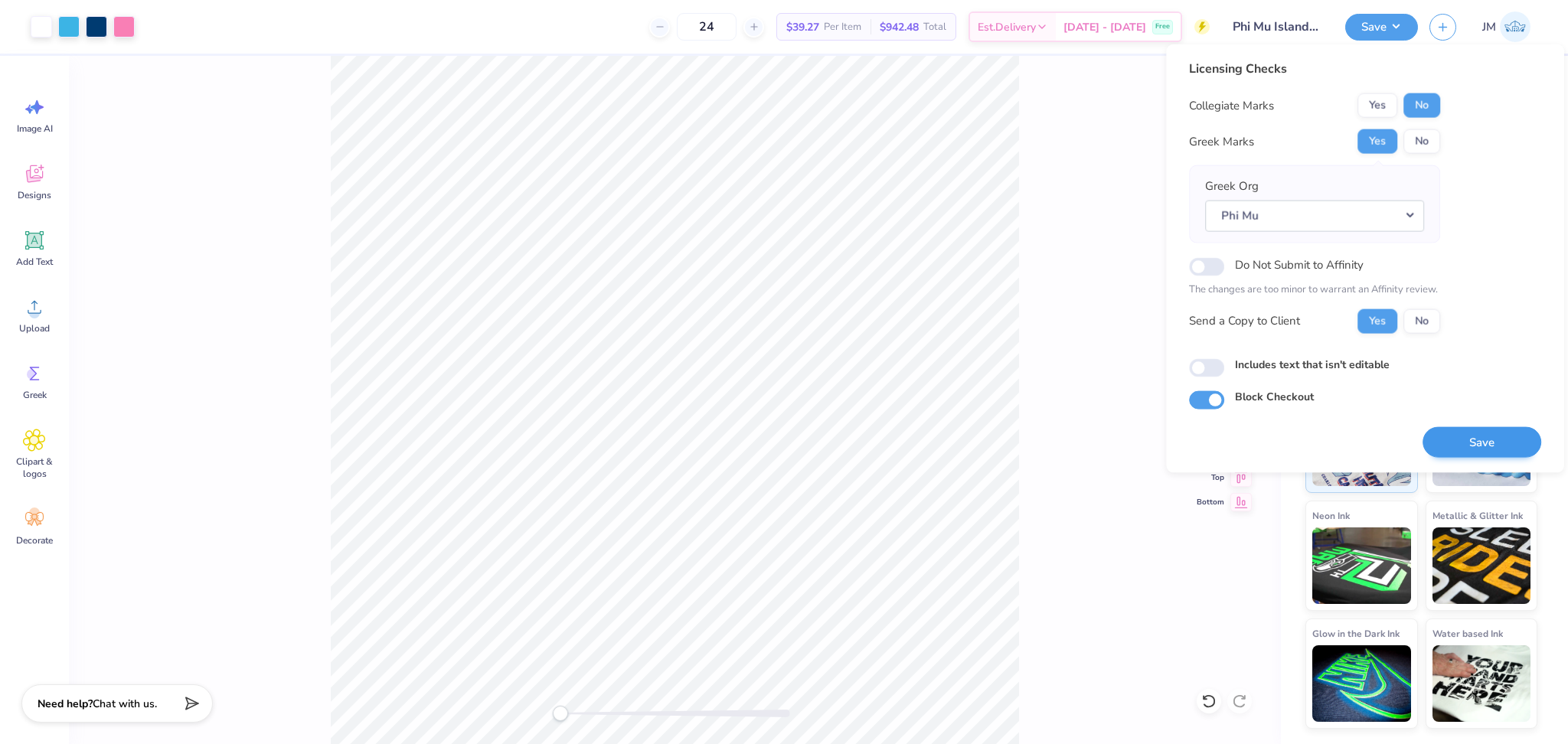
drag, startPoint x: 1473, startPoint y: 423, endPoint x: 1476, endPoint y: 442, distance: 19.2
click at [1473, 432] on div "Save" at bounding box center [1482, 433] width 118 height 48
click at [1476, 442] on button "Save" at bounding box center [1482, 441] width 118 height 31
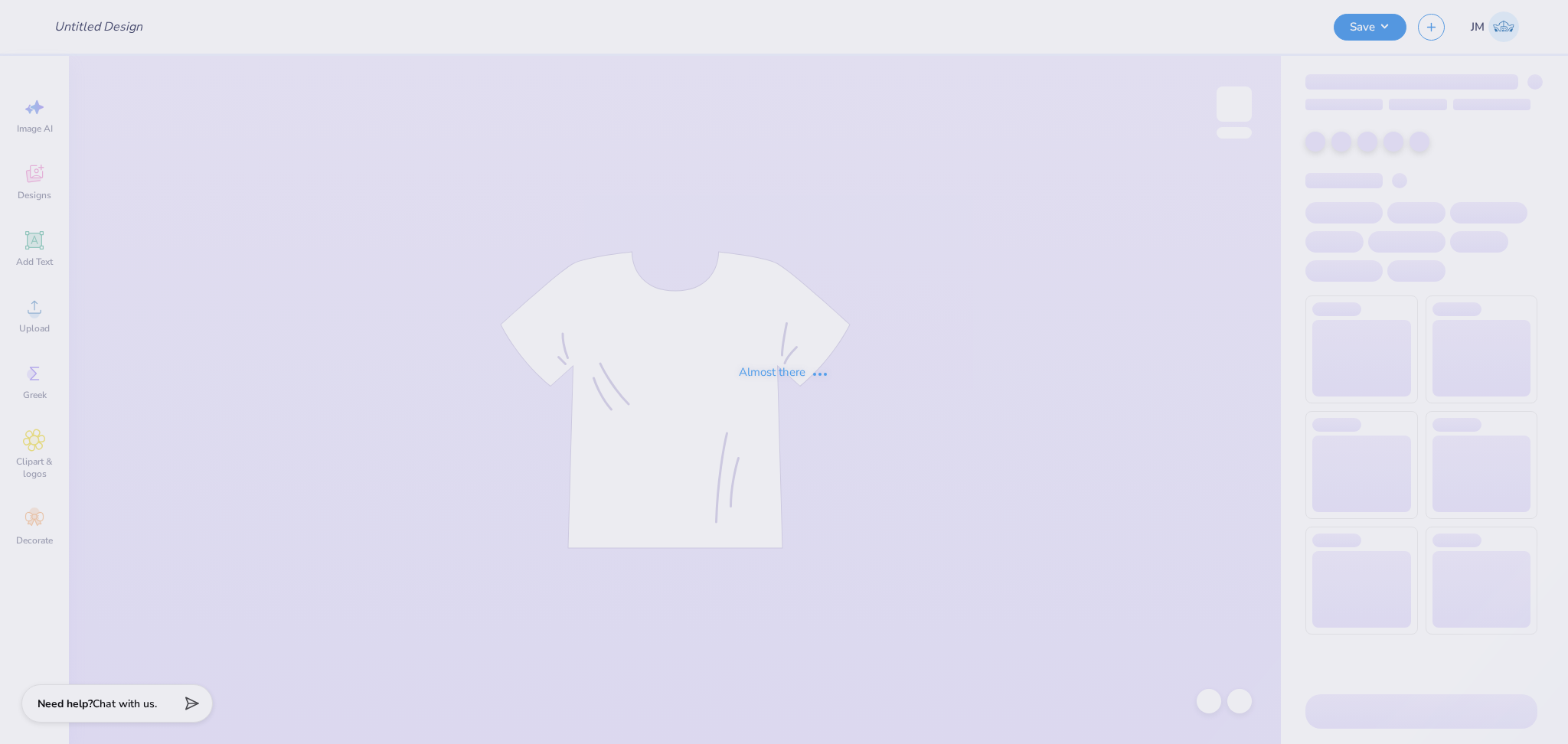
type input "Back In Boots"
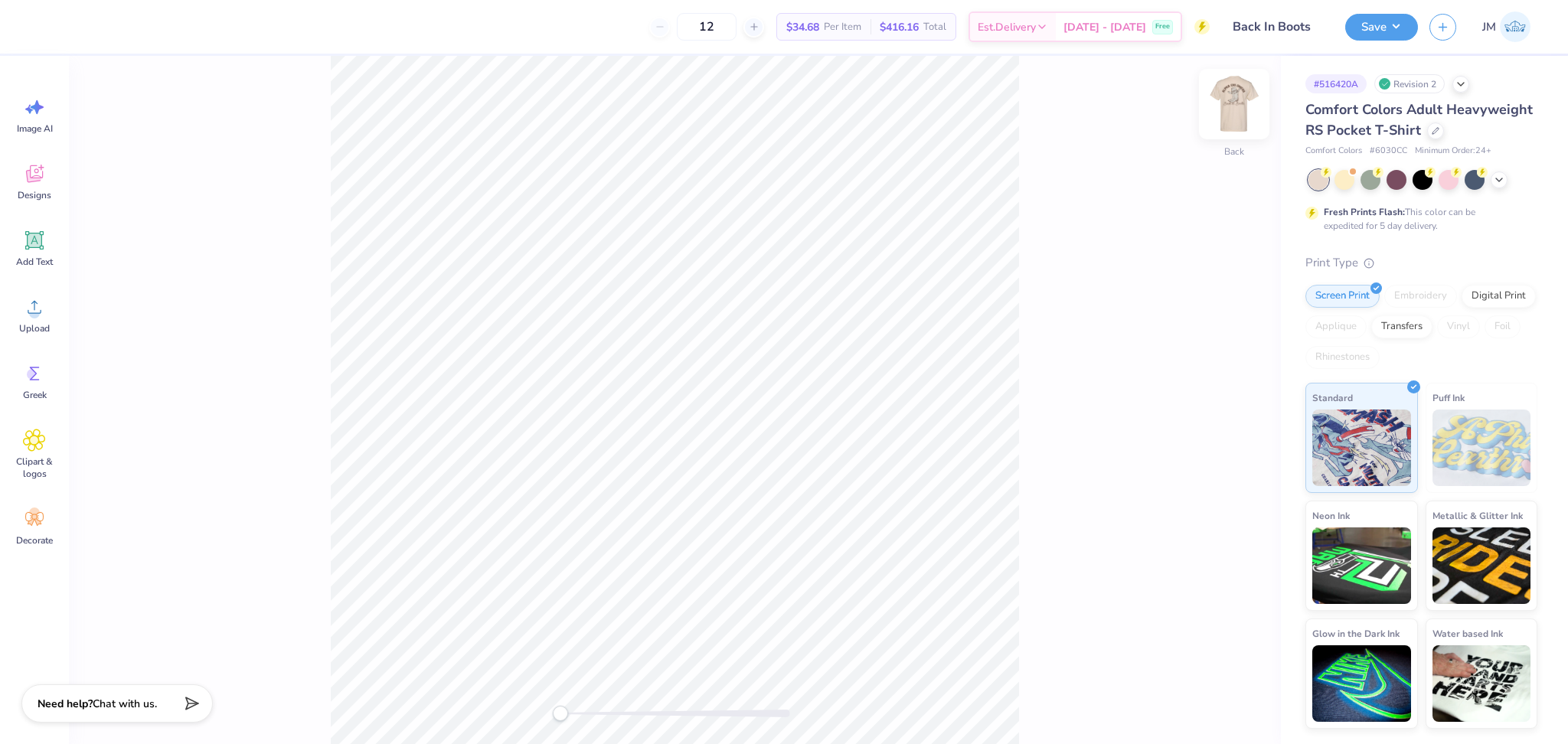
click at [1233, 114] on img at bounding box center [1234, 103] width 61 height 61
click at [1031, 272] on div "Front" at bounding box center [675, 400] width 1212 height 688
